Goal: Check status: Check status

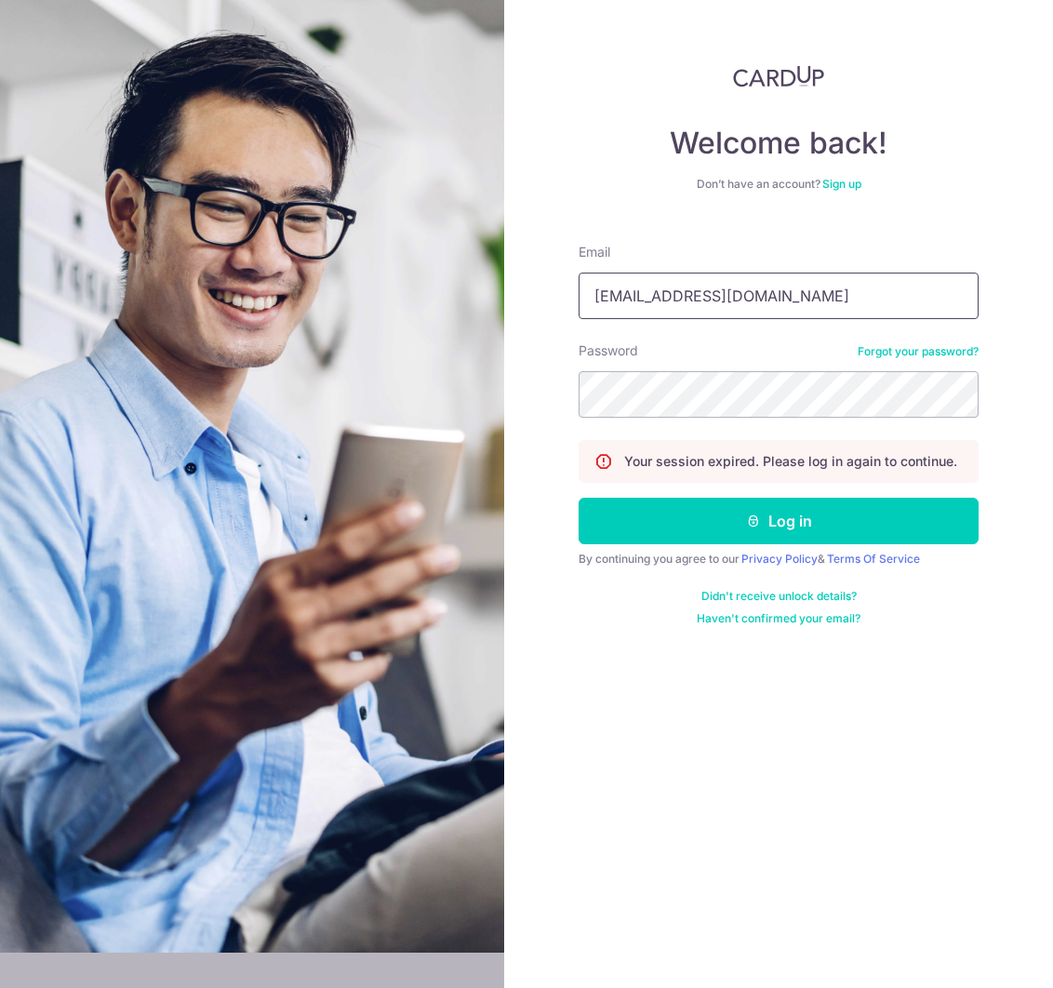
click at [714, 313] on input "[EMAIL_ADDRESS][DOMAIN_NAME]" at bounding box center [779, 296] width 400 height 47
type input "[EMAIL_ADDRESS][DOMAIN_NAME]"
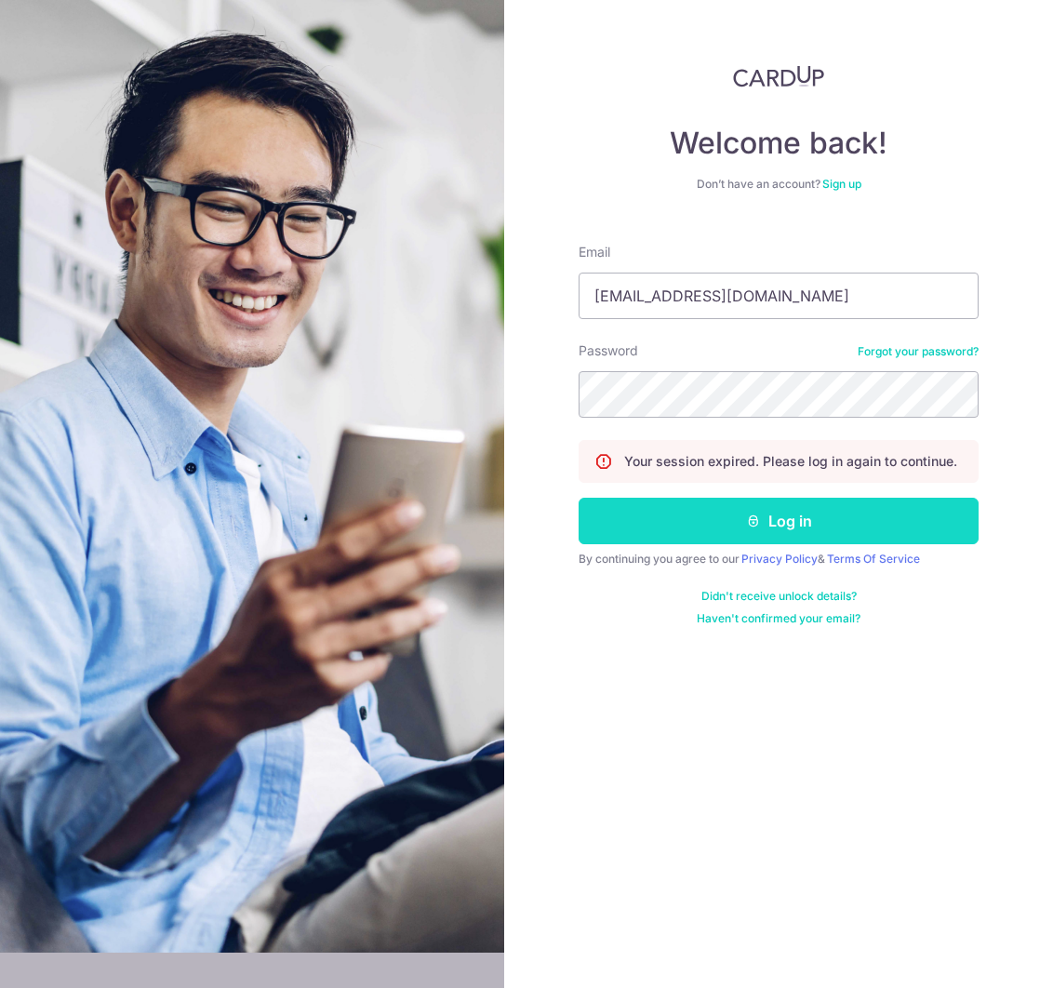
click at [711, 510] on button "Log in" at bounding box center [779, 521] width 400 height 47
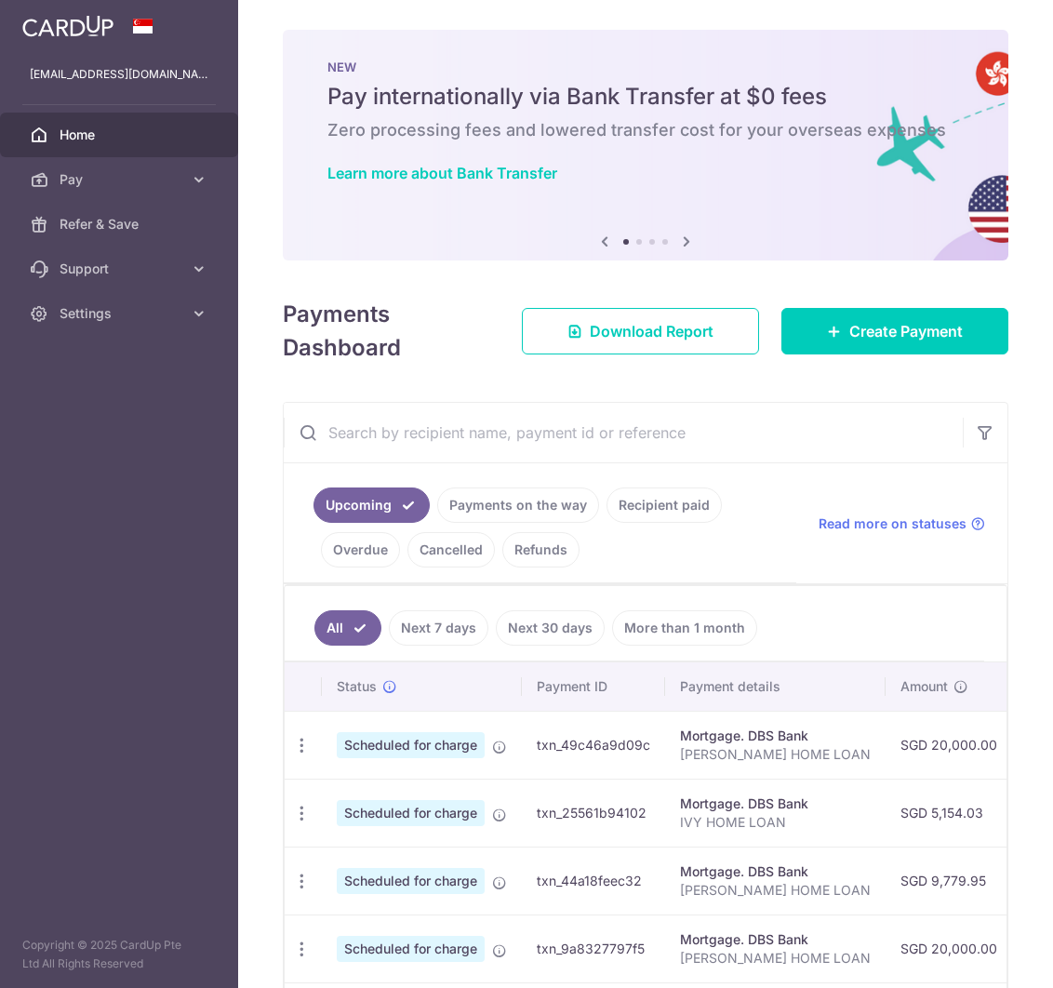
click at [513, 504] on link "Payments on the way" at bounding box center [518, 504] width 162 height 35
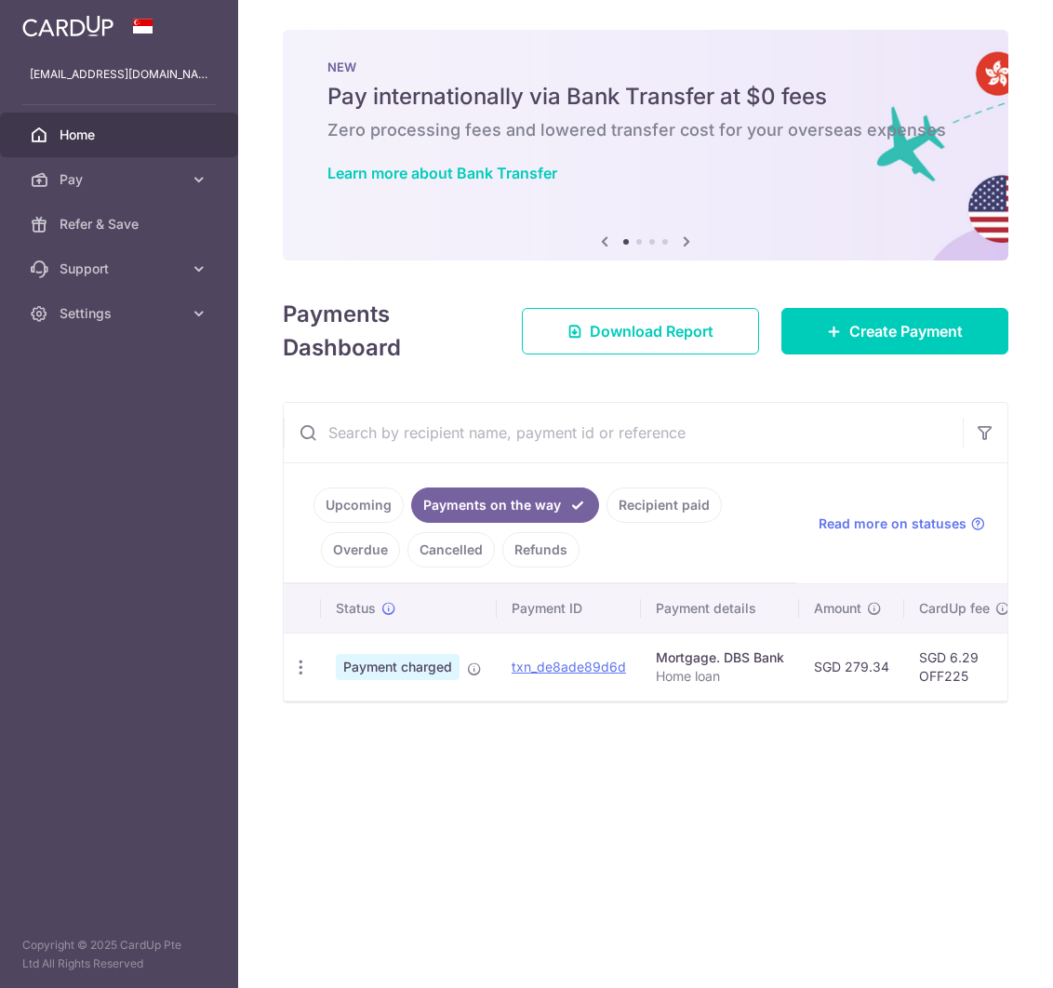
click at [674, 516] on link "Recipient paid" at bounding box center [663, 504] width 115 height 35
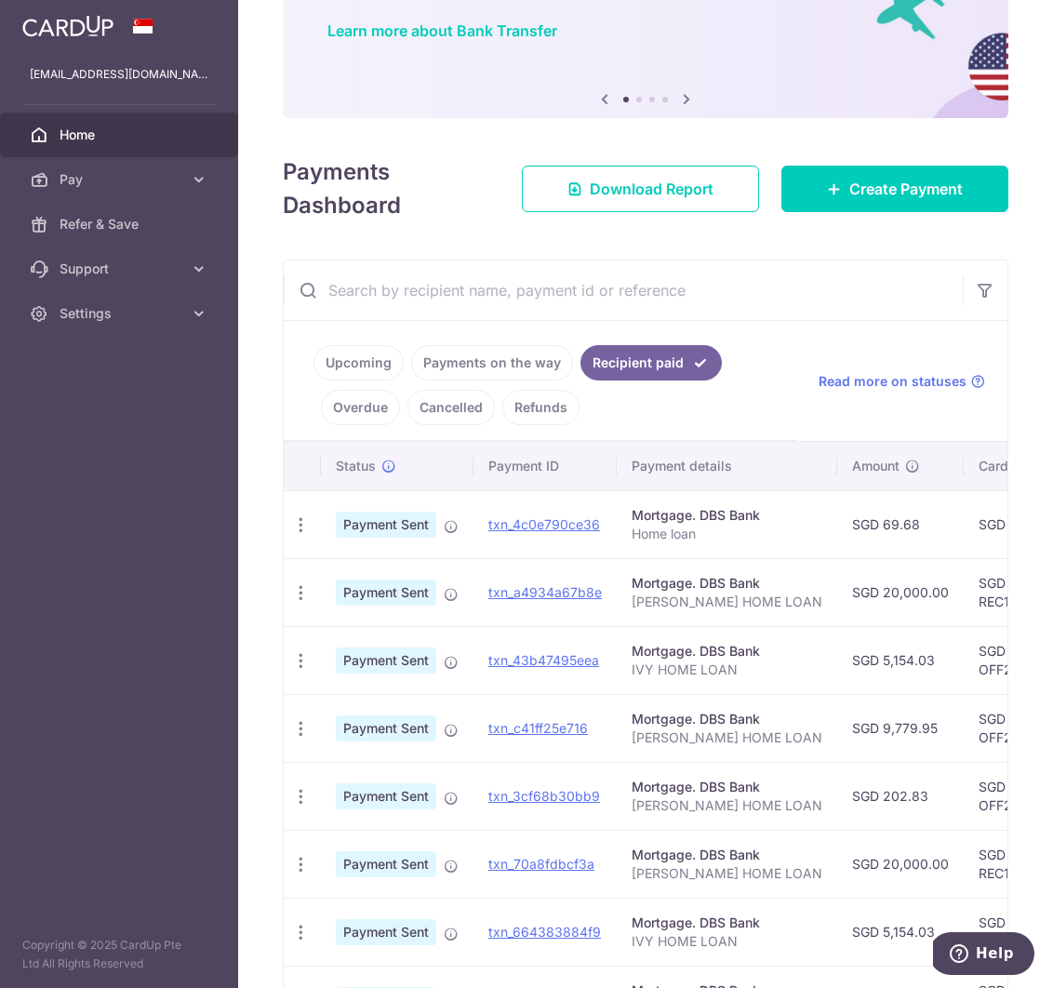
click at [531, 361] on link "Payments on the way" at bounding box center [492, 362] width 162 height 35
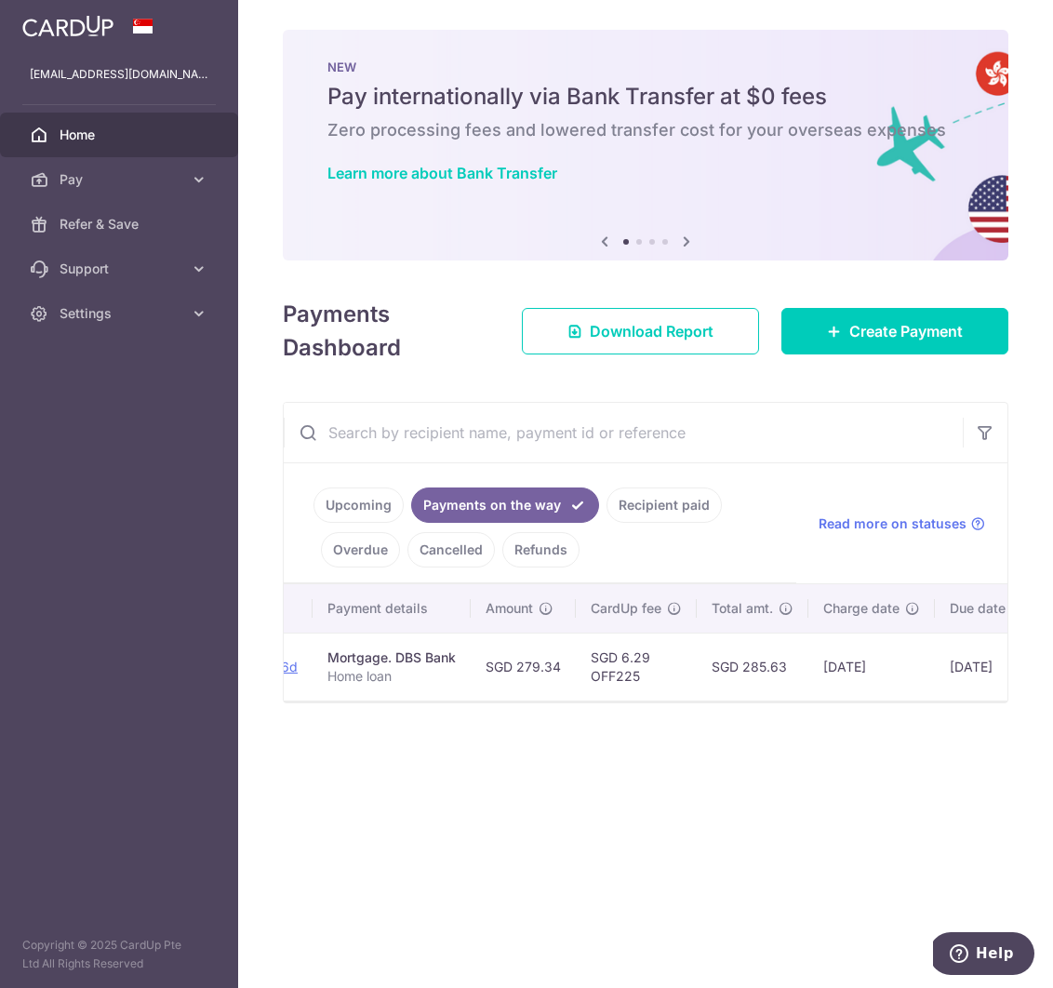
scroll to position [0, 339]
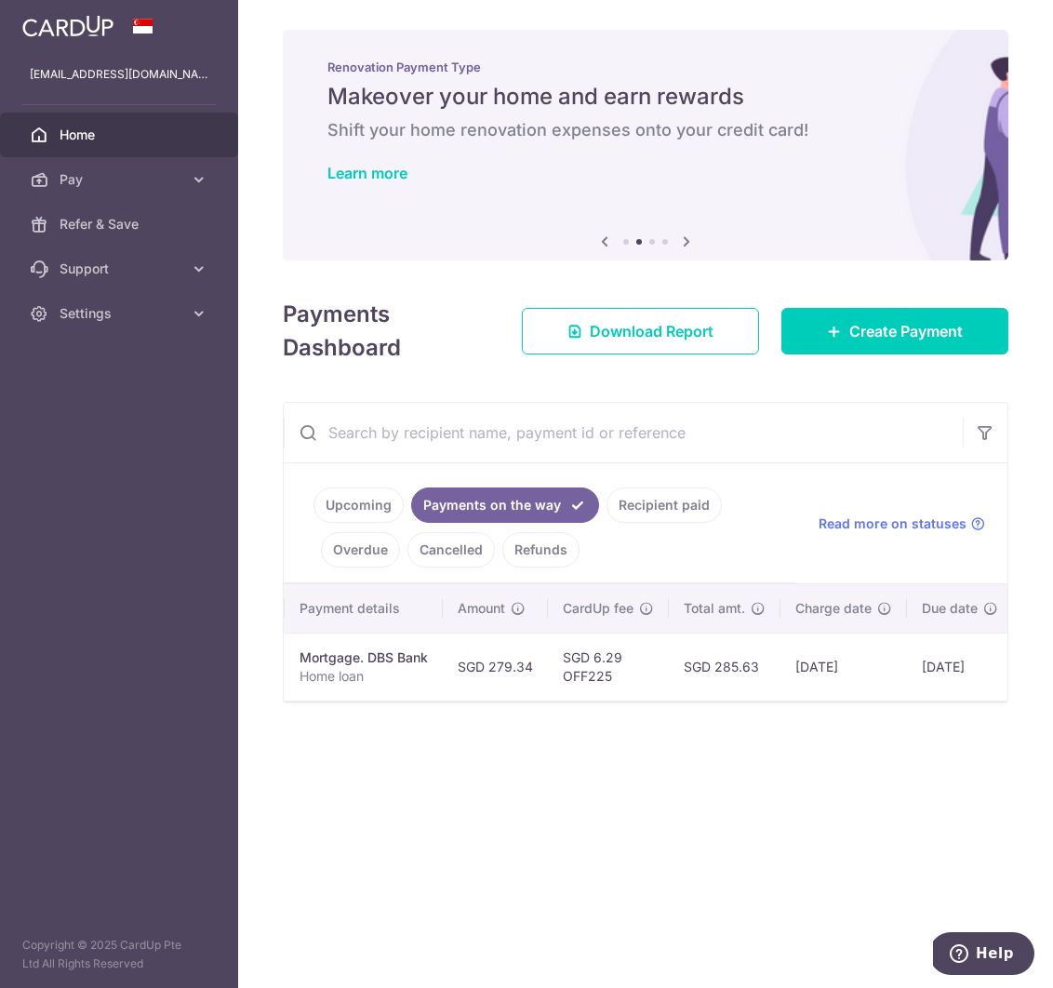
click at [799, 700] on div at bounding box center [646, 701] width 724 height 2
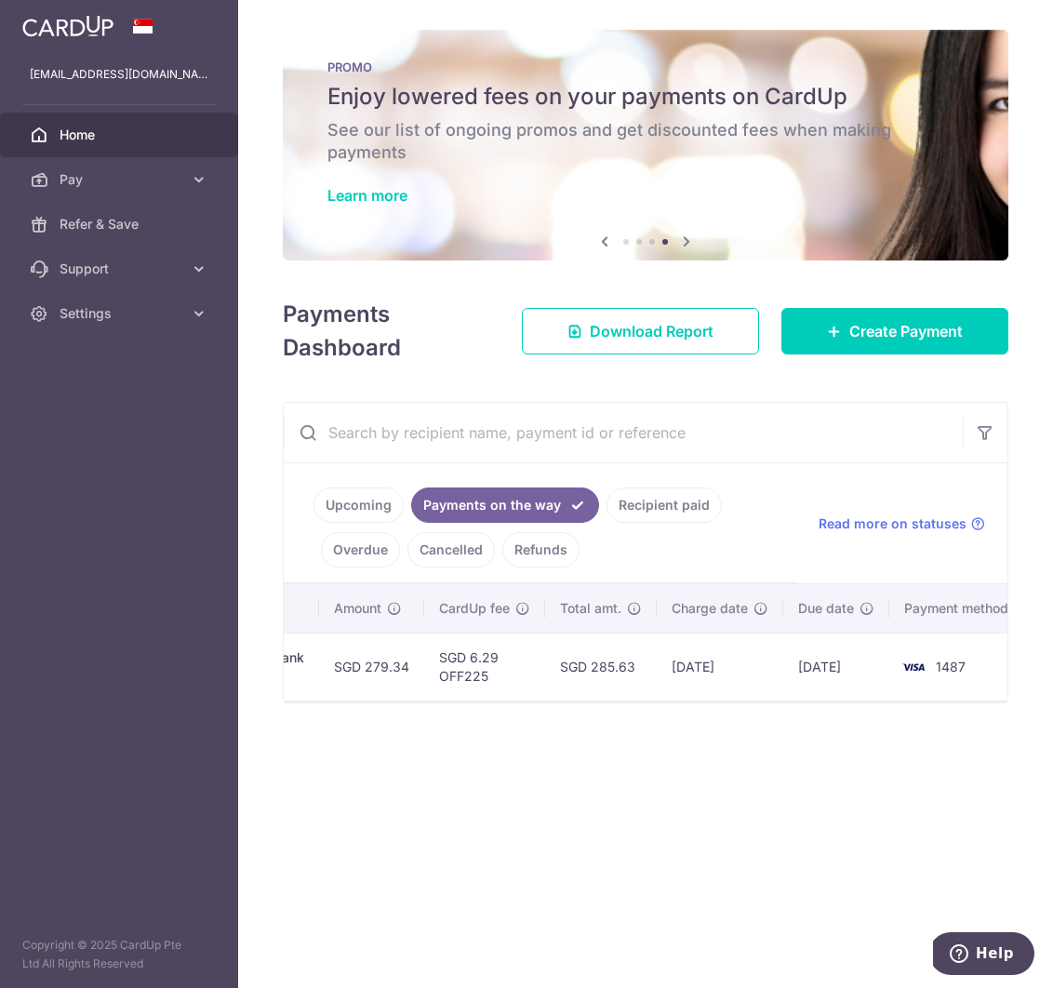
scroll to position [0, 493]
